Goal: Information Seeking & Learning: Learn about a topic

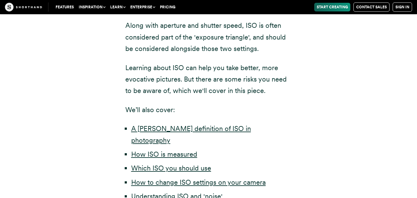
scroll to position [246, 0]
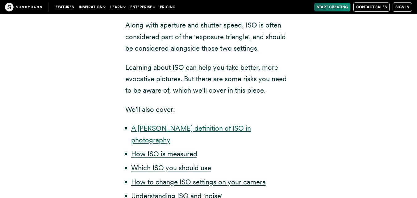
click at [190, 127] on link "A [PERSON_NAME] definition of ISO in photography" at bounding box center [191, 133] width 120 height 19
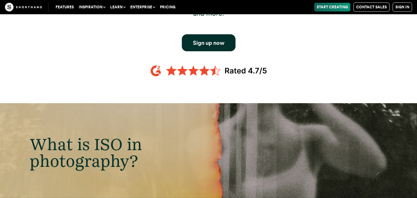
scroll to position [665, 0]
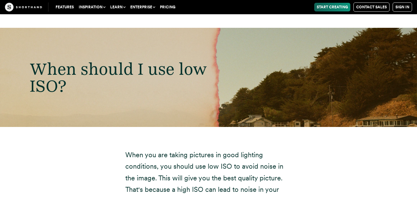
scroll to position [2642, 0]
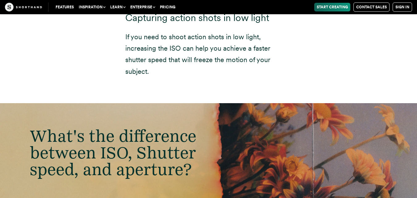
scroll to position [3600, 0]
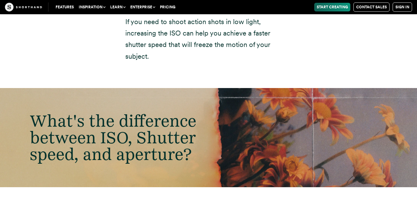
click at [335, 6] on link "Start Creating" at bounding box center [333, 7] width 36 height 9
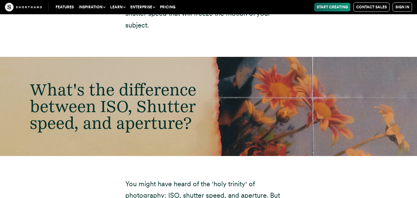
scroll to position [3631, 0]
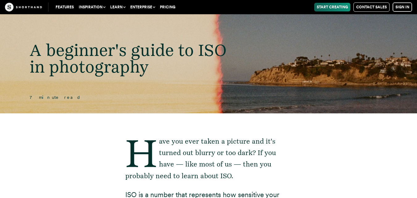
click at [399, 8] on link "Sign in" at bounding box center [402, 6] width 19 height 9
